Goal: Check status: Check status

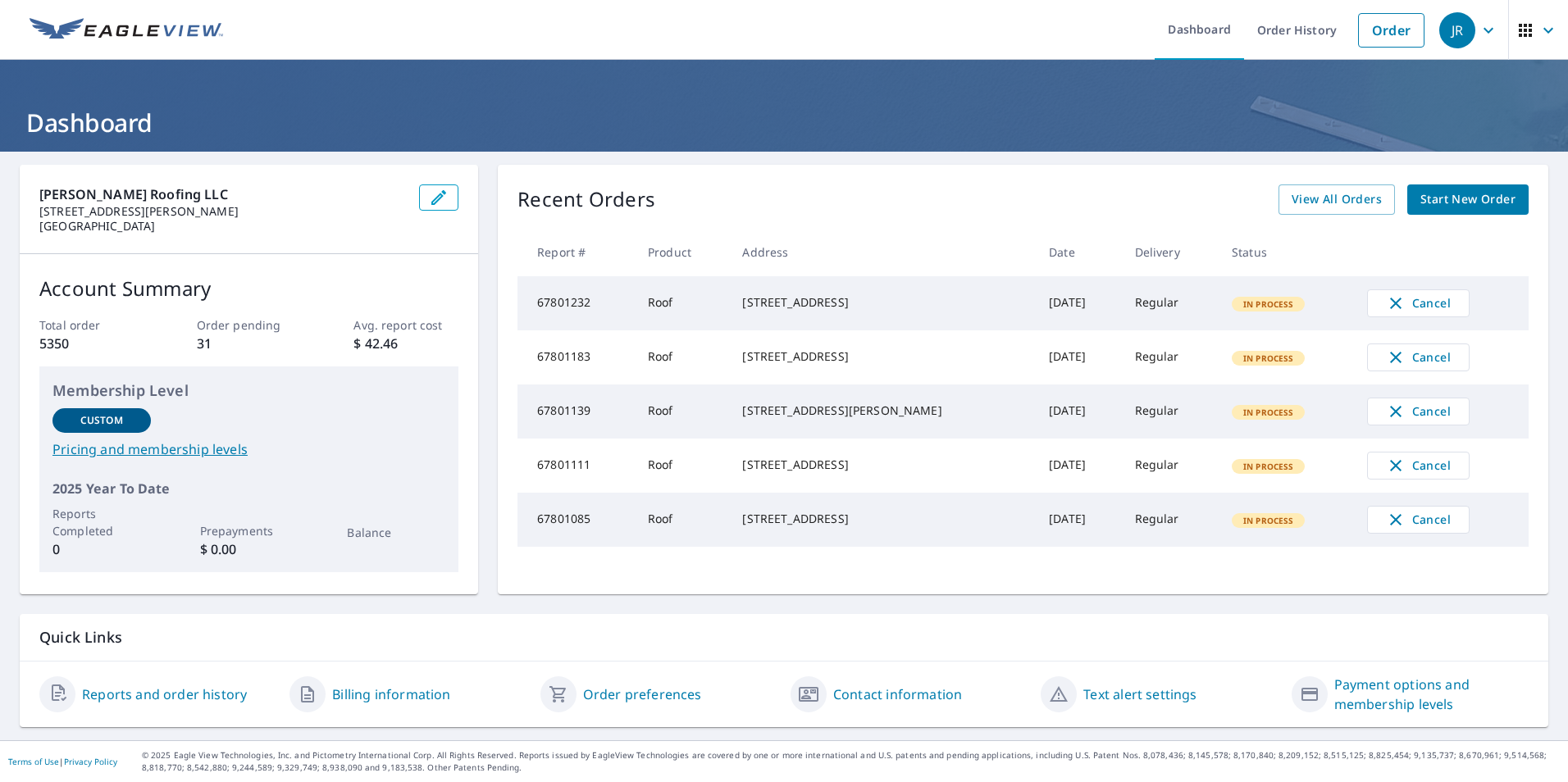
click at [1303, 206] on span "View All Orders" at bounding box center [1337, 200] width 90 height 21
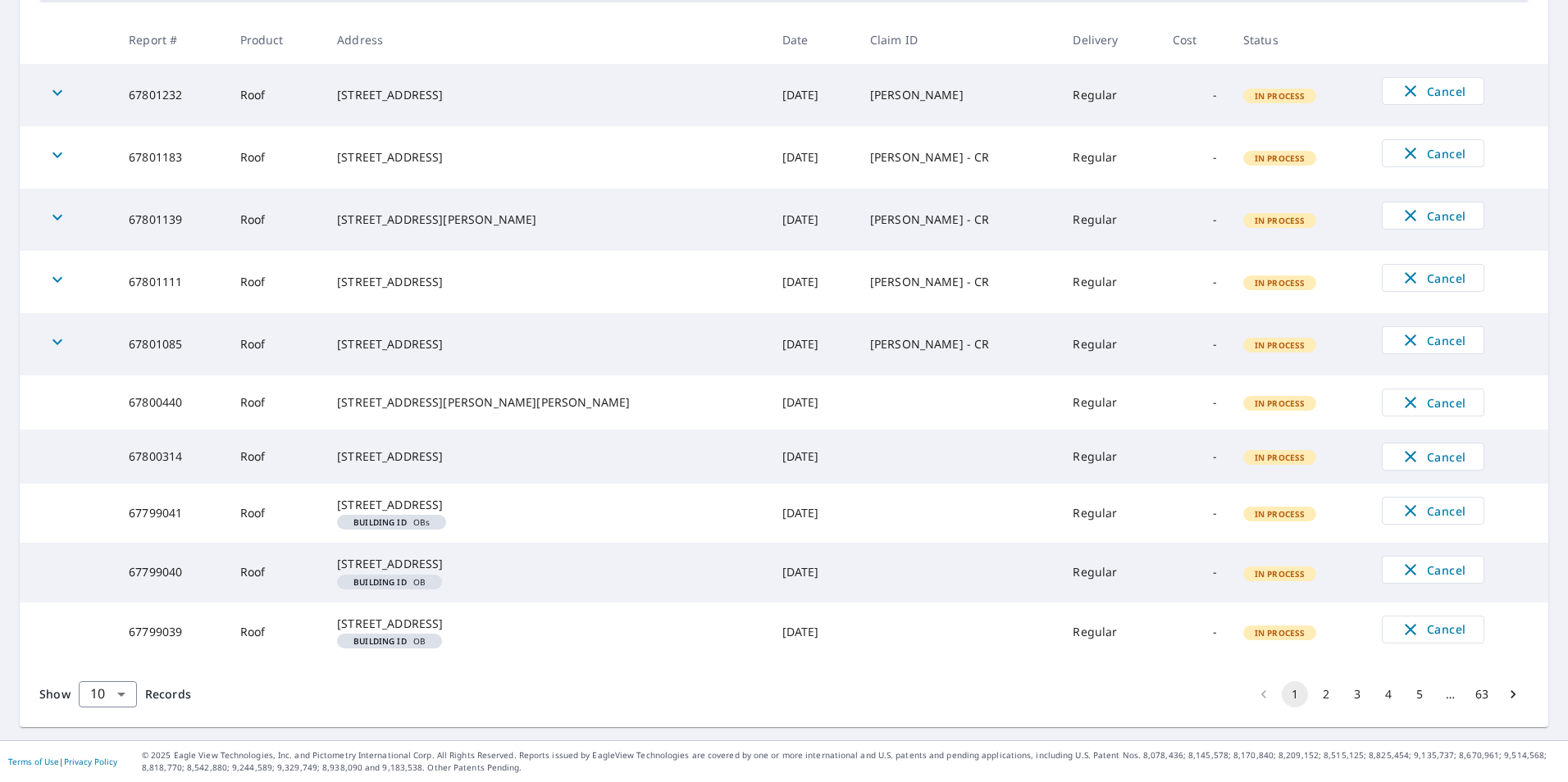
scroll to position [358, 0]
click at [1313, 695] on button "2" at bounding box center [1326, 694] width 26 height 26
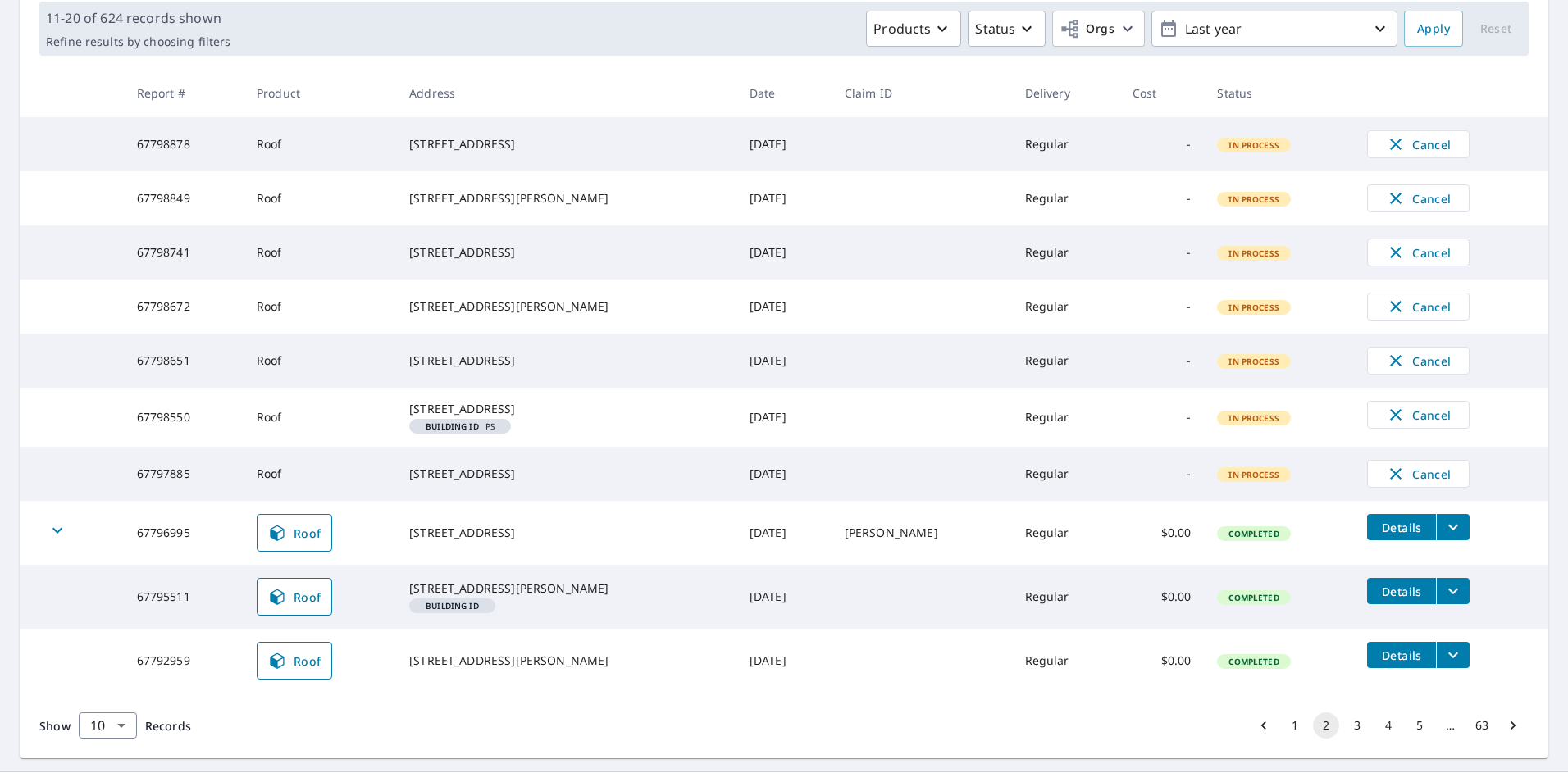
scroll to position [335, 0]
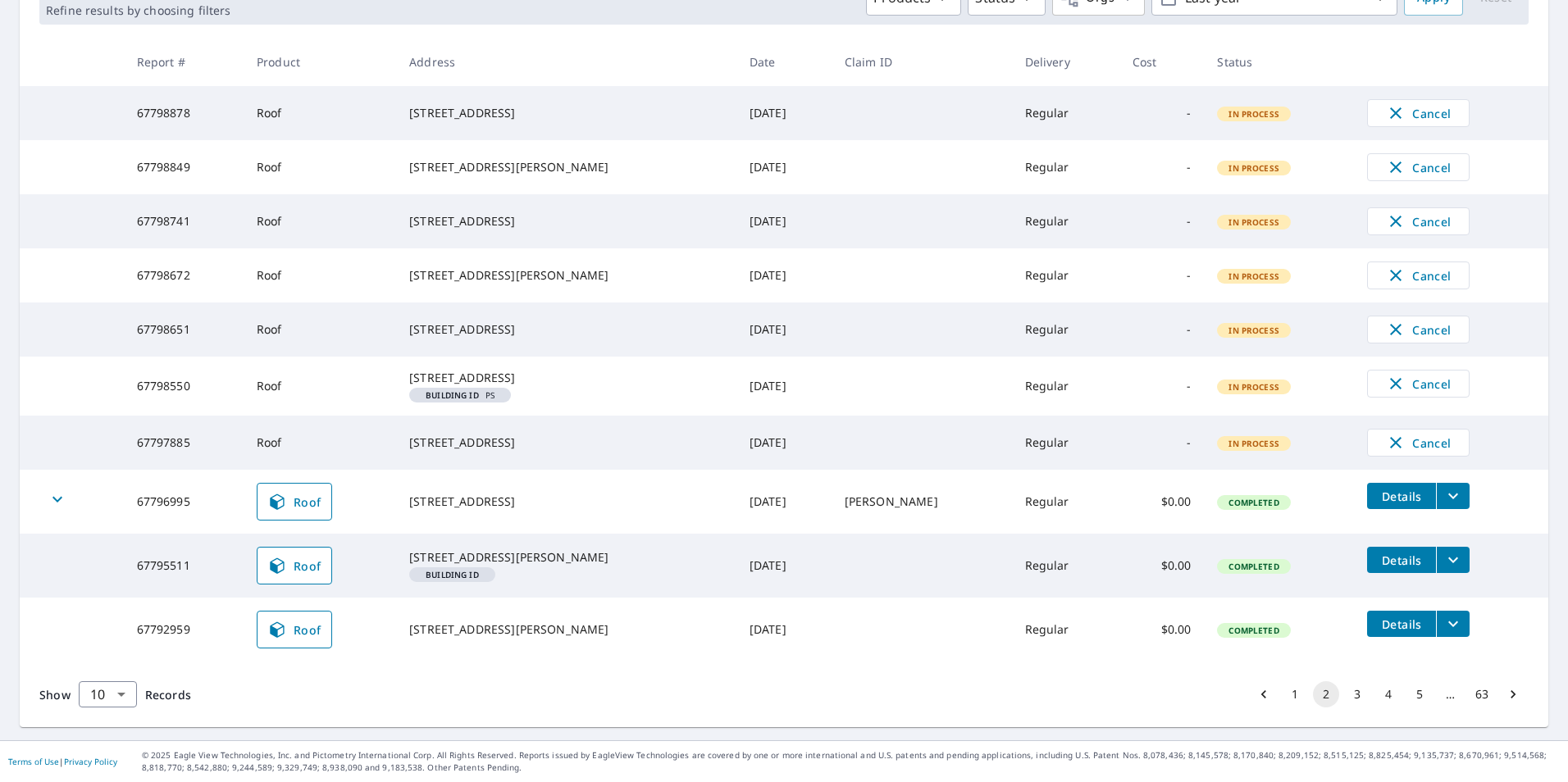
click at [1348, 694] on button "3" at bounding box center [1357, 694] width 26 height 26
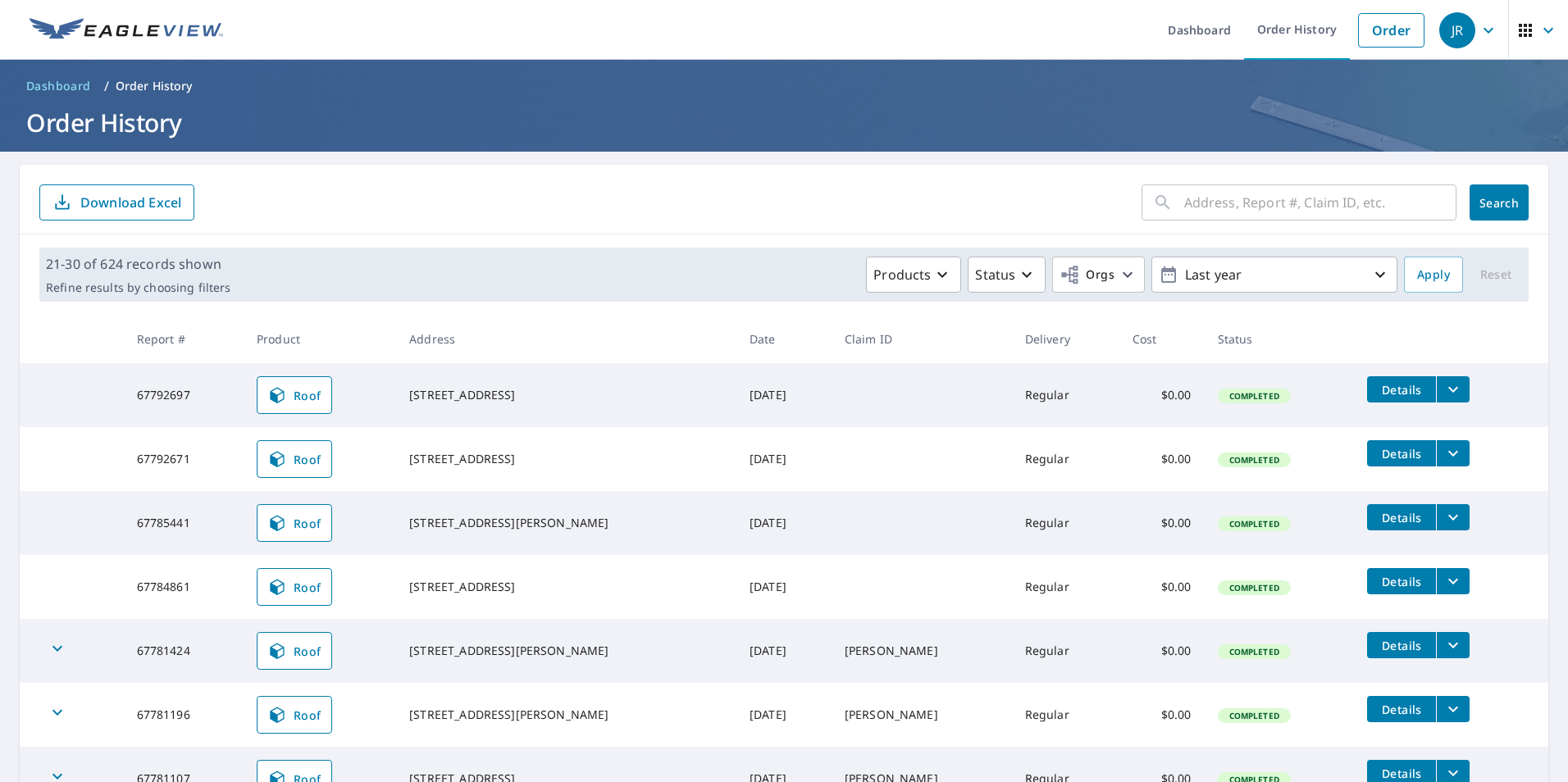
click at [1443, 450] on icon "filesDropdownBtn-67792671" at bounding box center [1453, 453] width 20 height 20
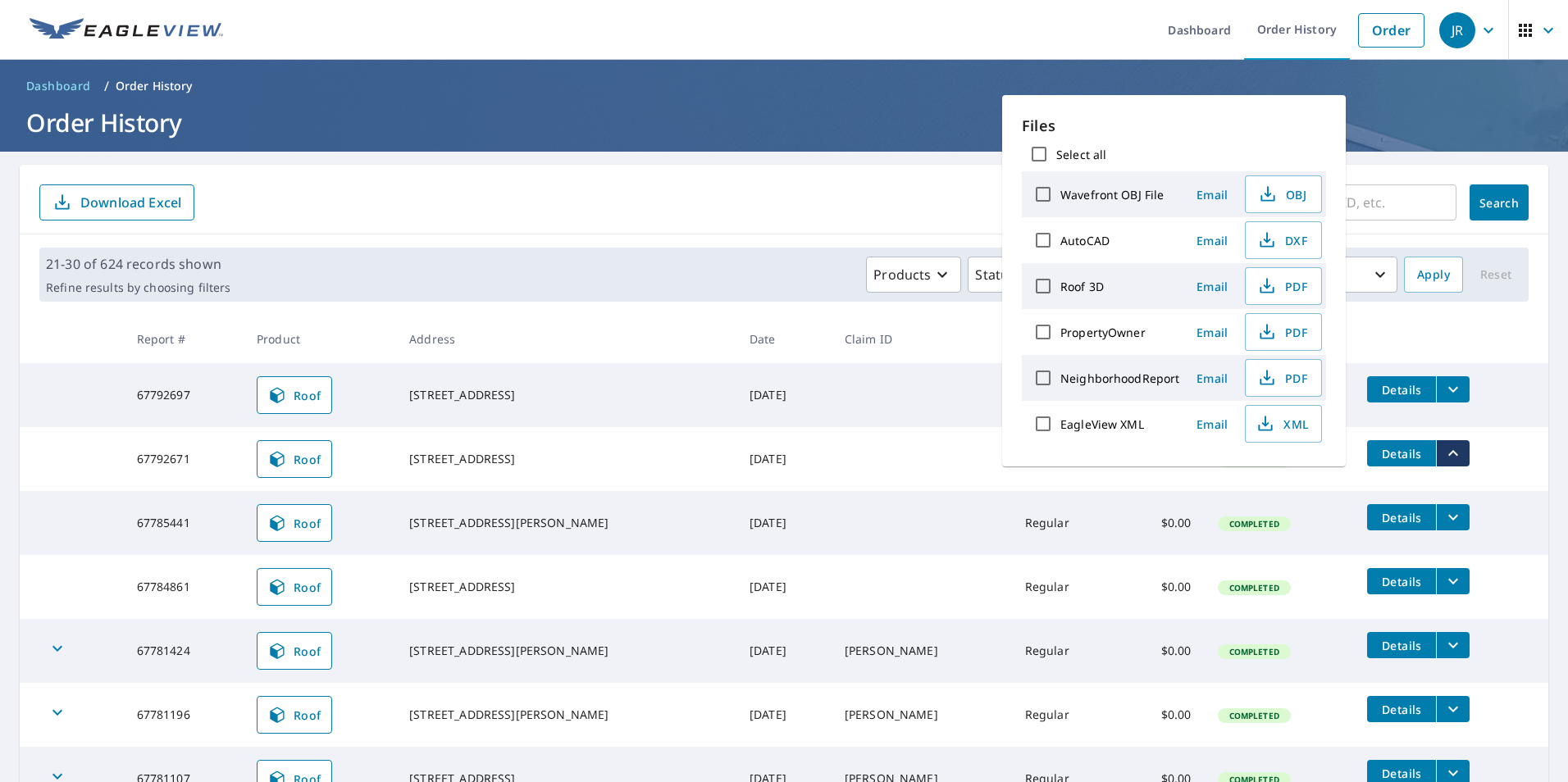
click at [1281, 290] on span "PDF" at bounding box center [1281, 286] width 52 height 20
